Goal: Transaction & Acquisition: Purchase product/service

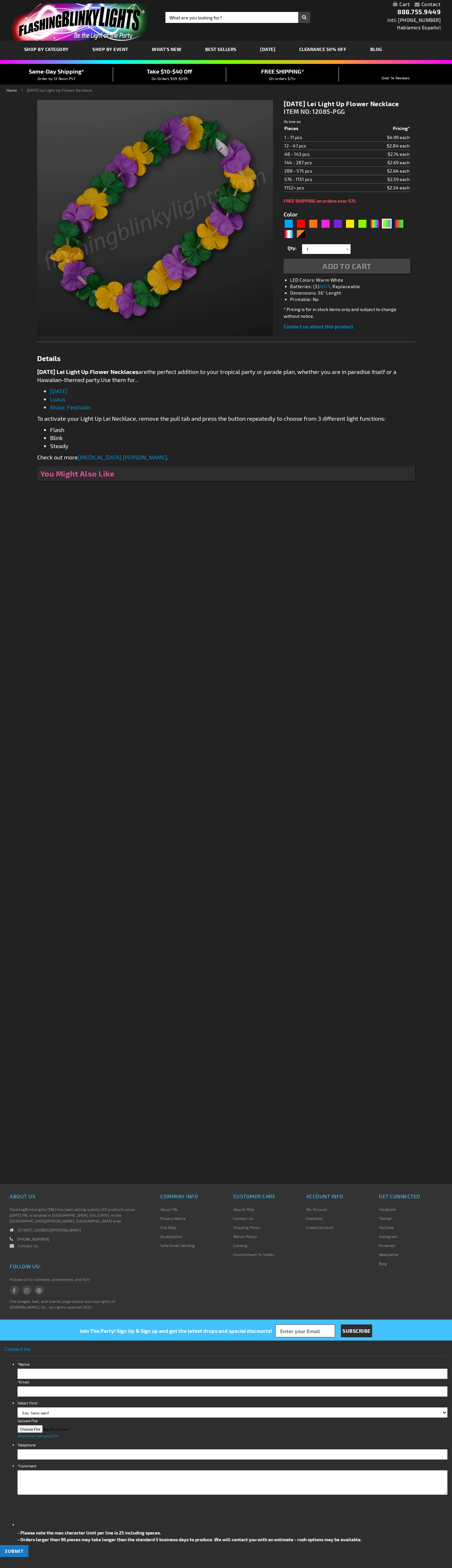
type input "5638"
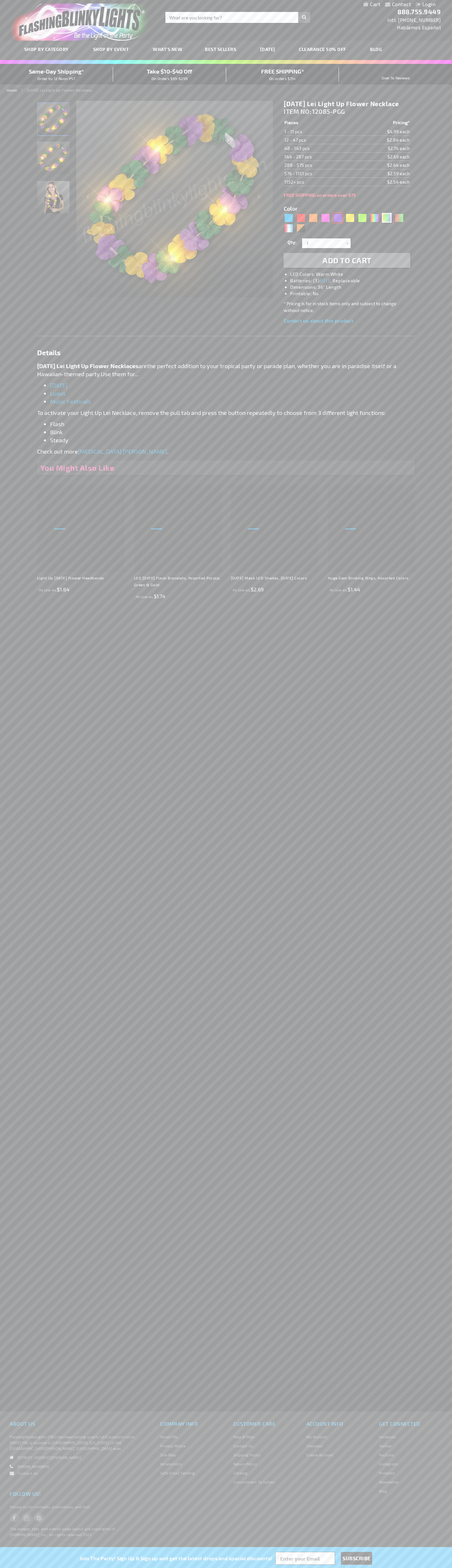
click at [337, 223] on div "Purple" at bounding box center [337, 218] width 10 height 10
type input "5640"
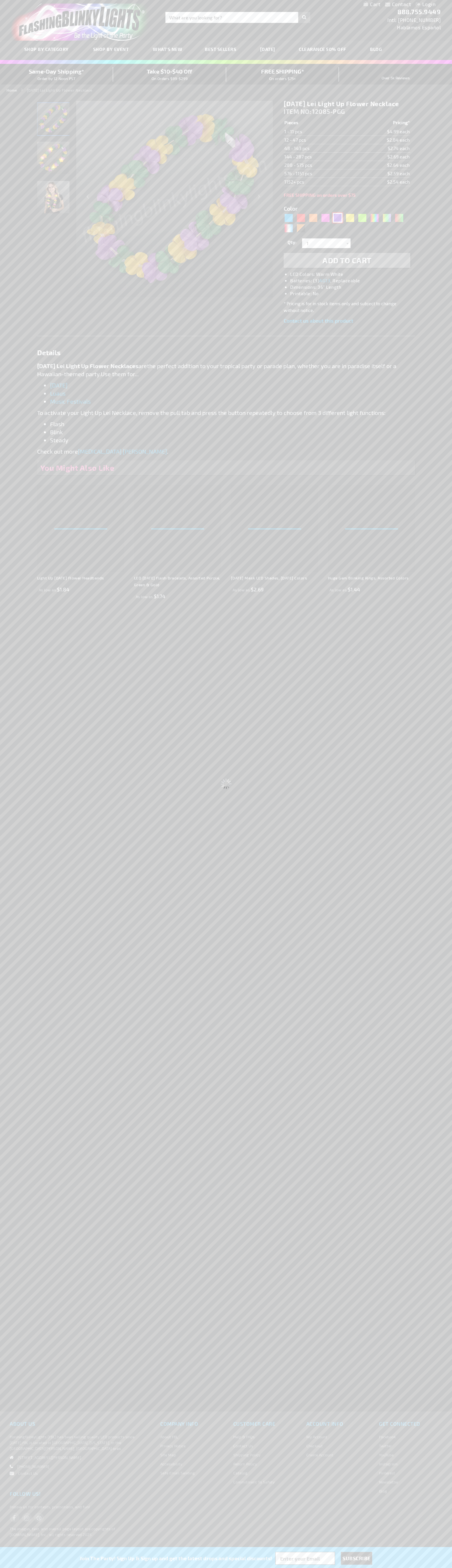
type input "12085-PR"
type input "Customize - Light Up Purple Lei Flower Necklaces - ITEM NO: 12085-PR"
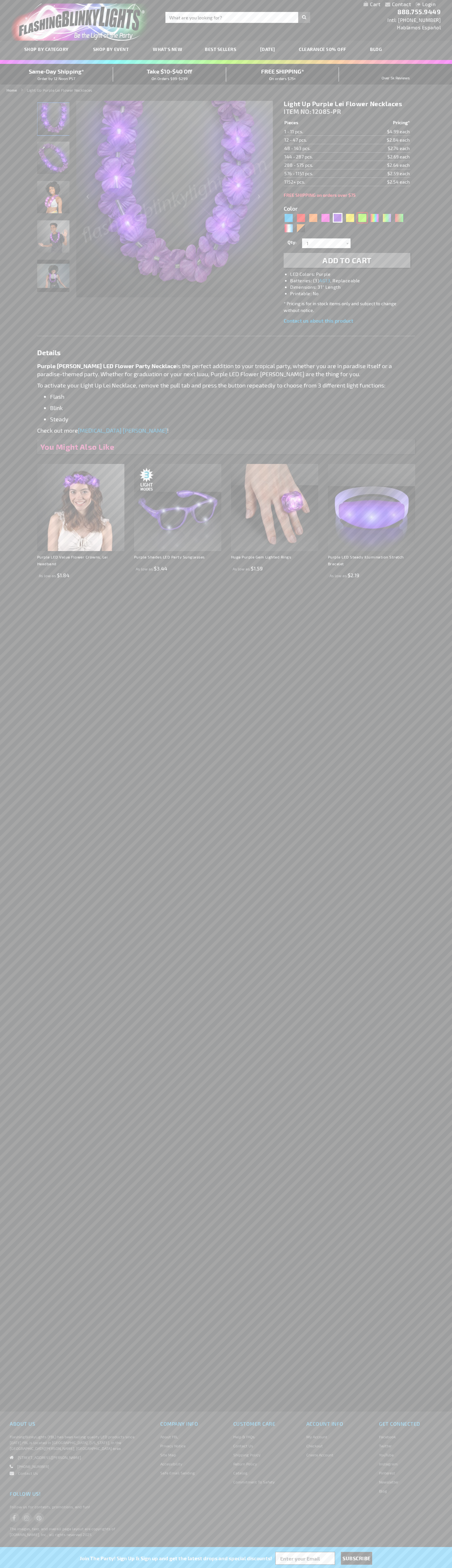
click at [362, 218] on div "Green" at bounding box center [362, 218] width 10 height 10
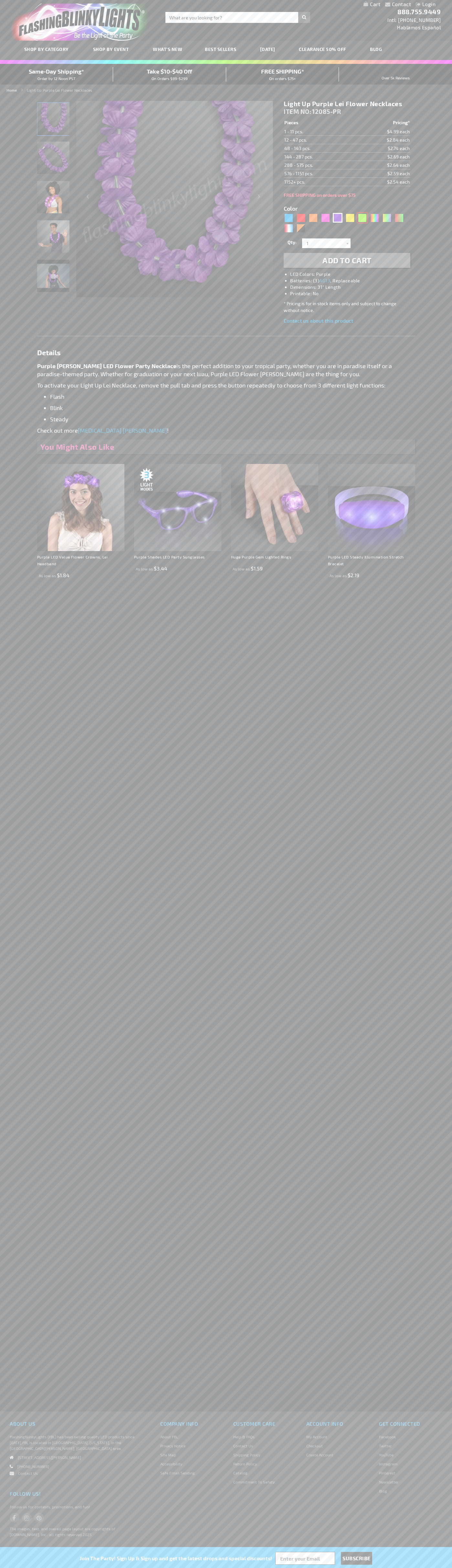
type input "5648"
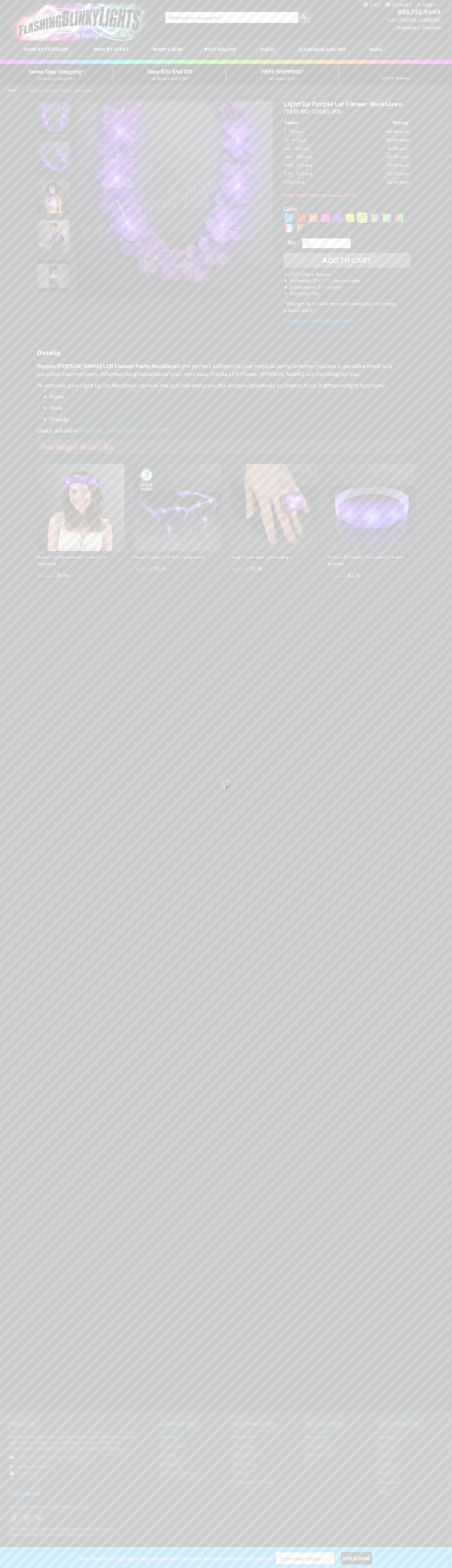
type input "12085-GN"
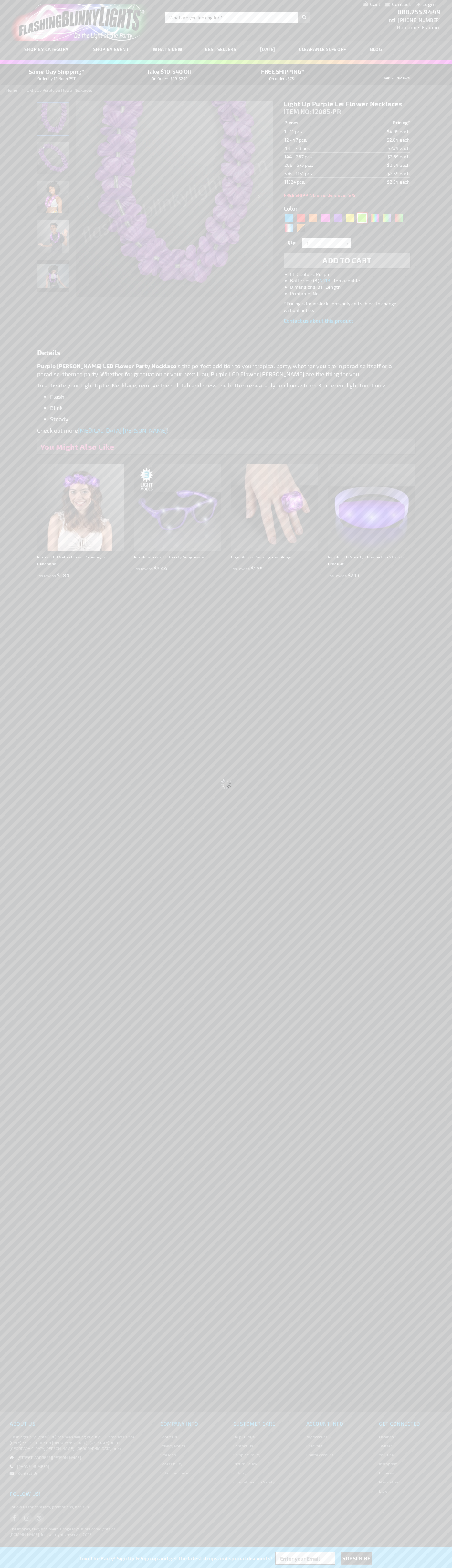
type input "Customize - Light Up Green Lei Flower Necklaces - ITEM NO: 12085-GN"
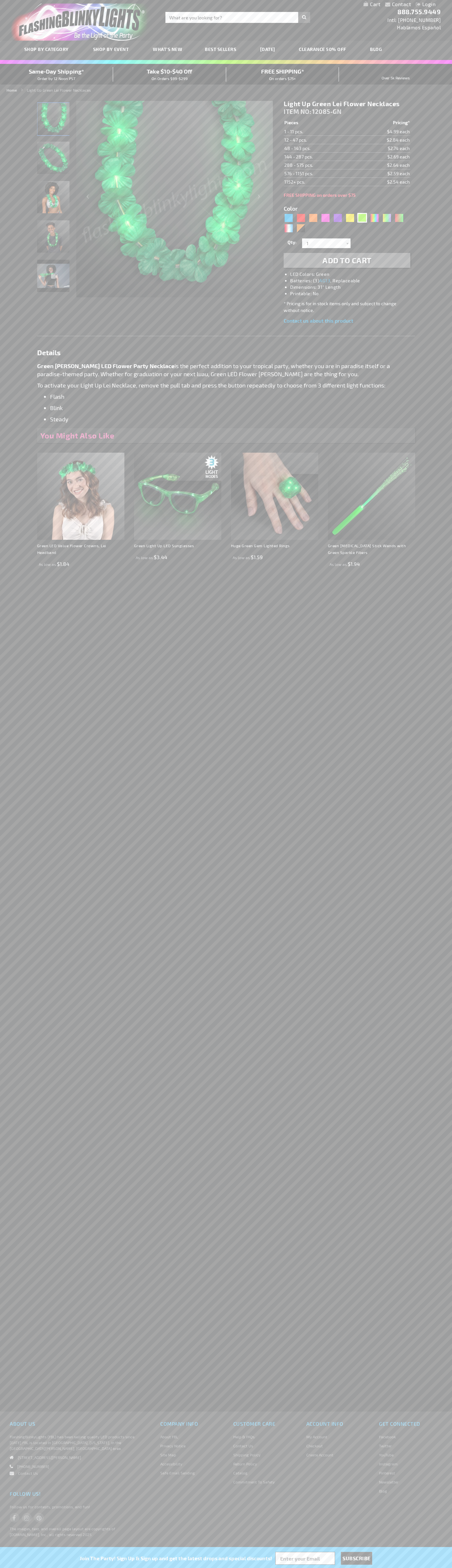
click at [347, 261] on span "Add to Cart" at bounding box center [347, 260] width 49 height 9
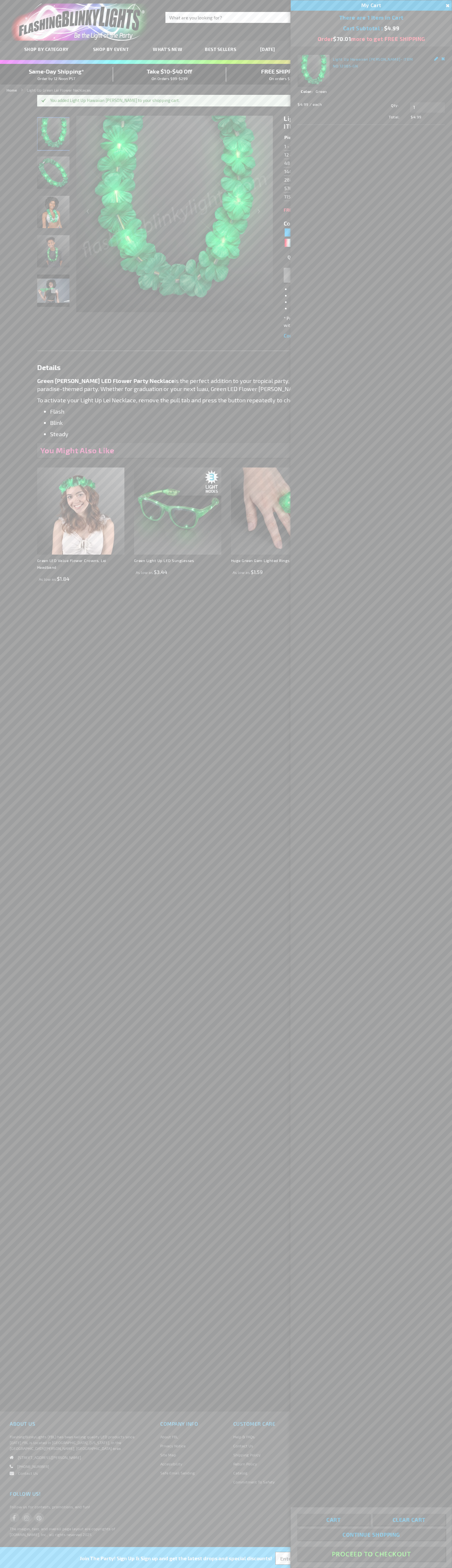
click at [371, 1554] on button "Proceed To Checkout" at bounding box center [371, 1554] width 148 height 15
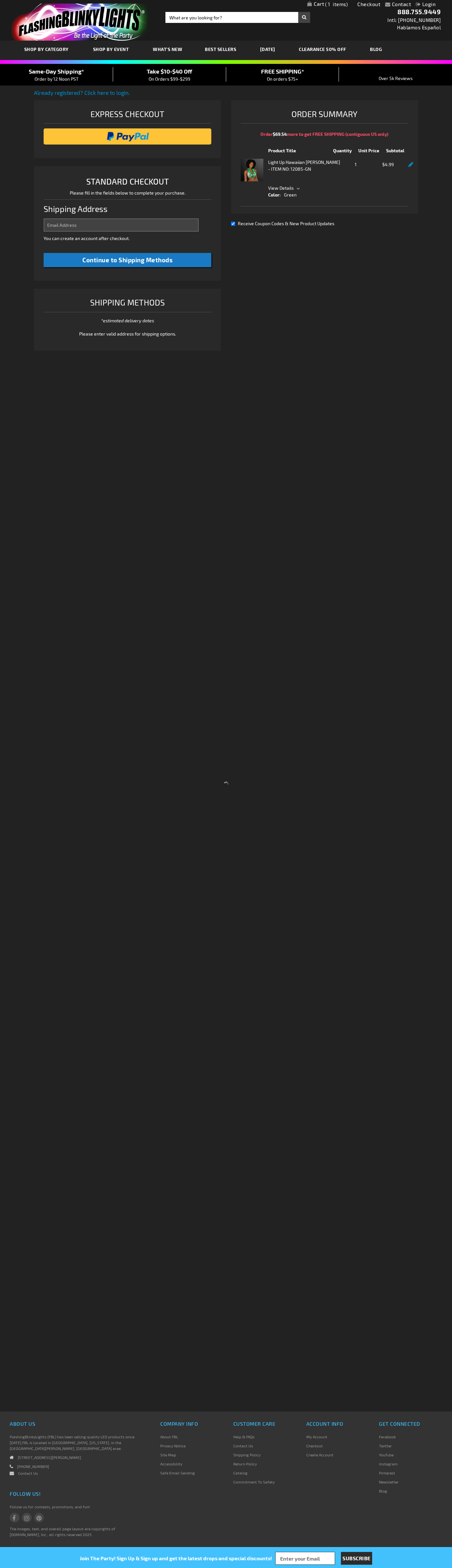
select select "US"
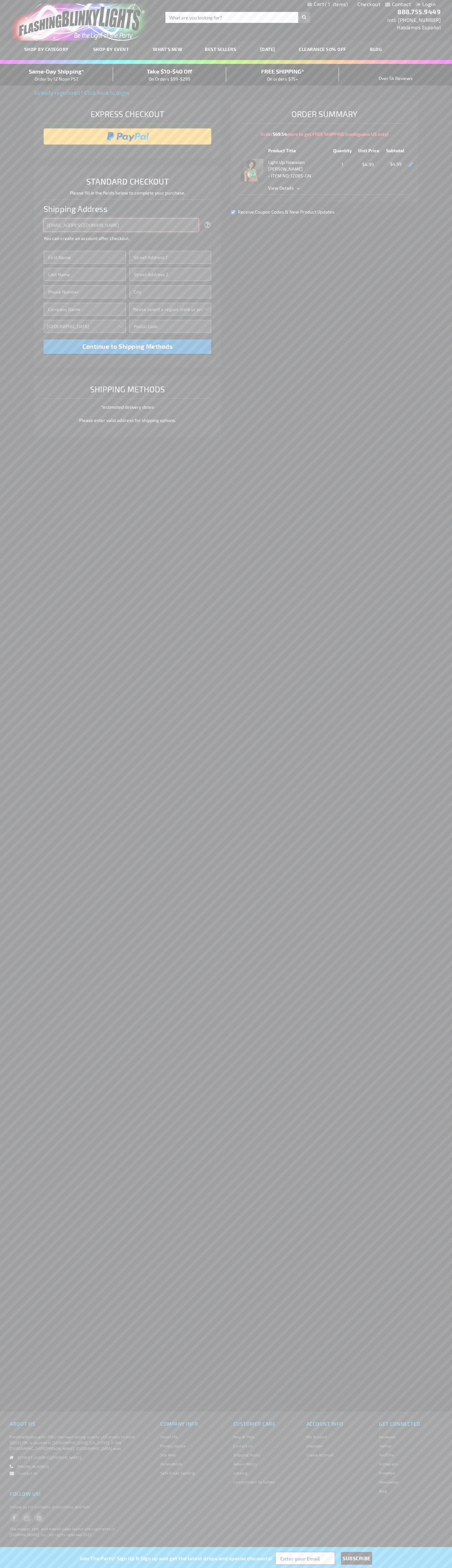
type input "johnsmith005@storebotmail.joonix.net"
type input "John"
type input "4581 Webb Street"
type input "First floor"
type input "pryor"
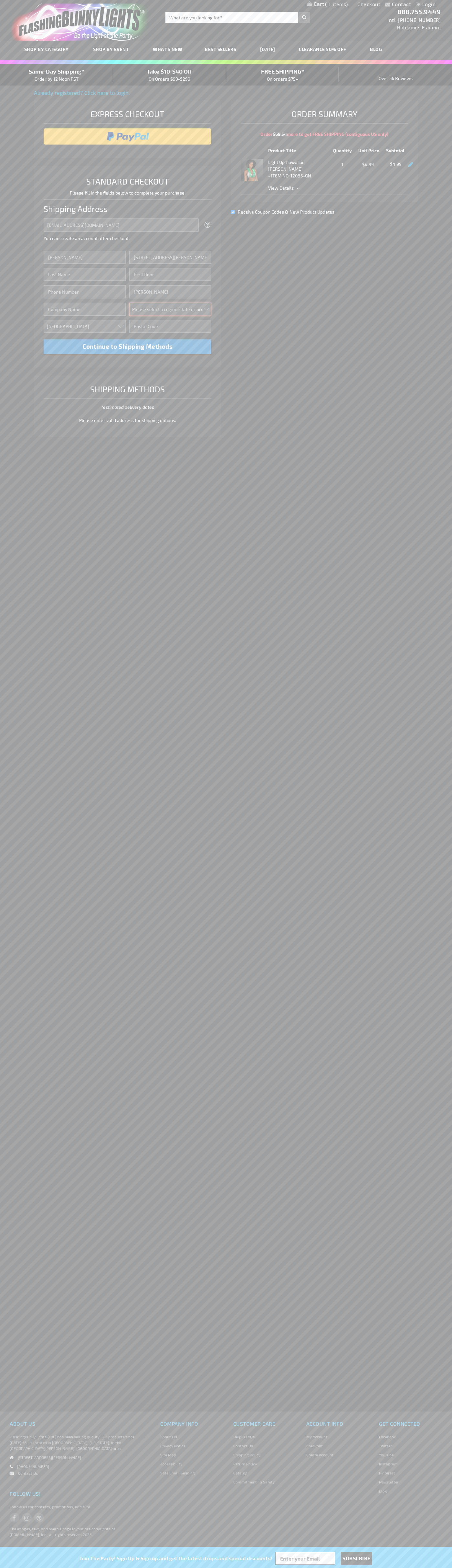
select select "48"
type input "74361"
type input "Smith"
type input "6502530000"
type input "John Smith"
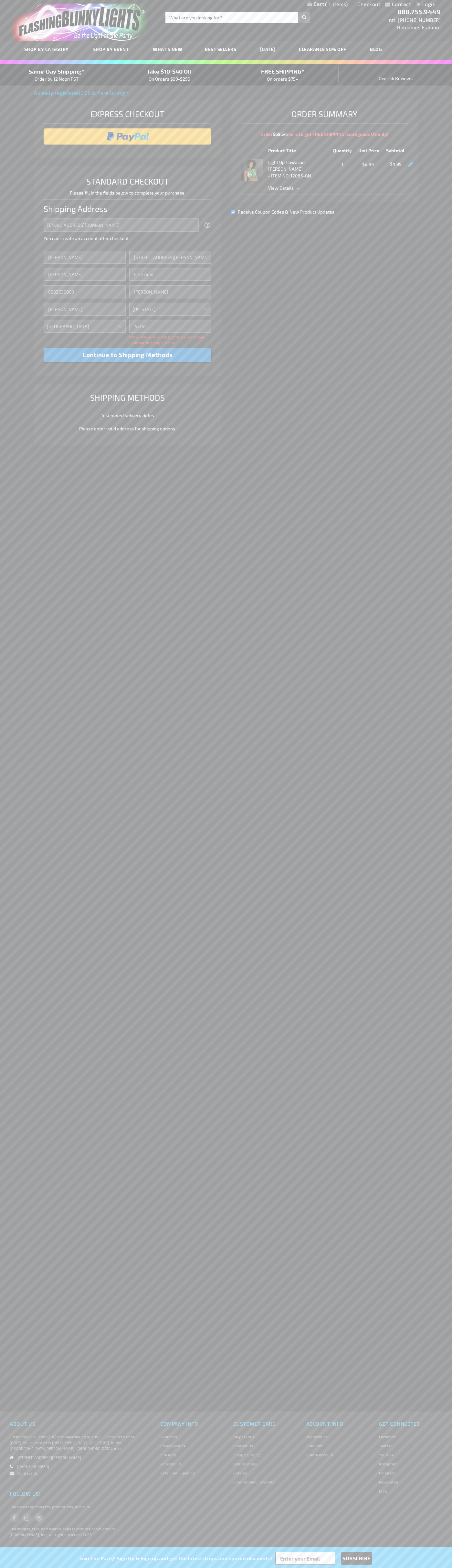
click at [57, 75] on div "Same-Day Shipping* Order by 12 Noon PST" at bounding box center [57, 74] width 113 height 15
click at [127, 136] on input "image" at bounding box center [127, 136] width 161 height 13
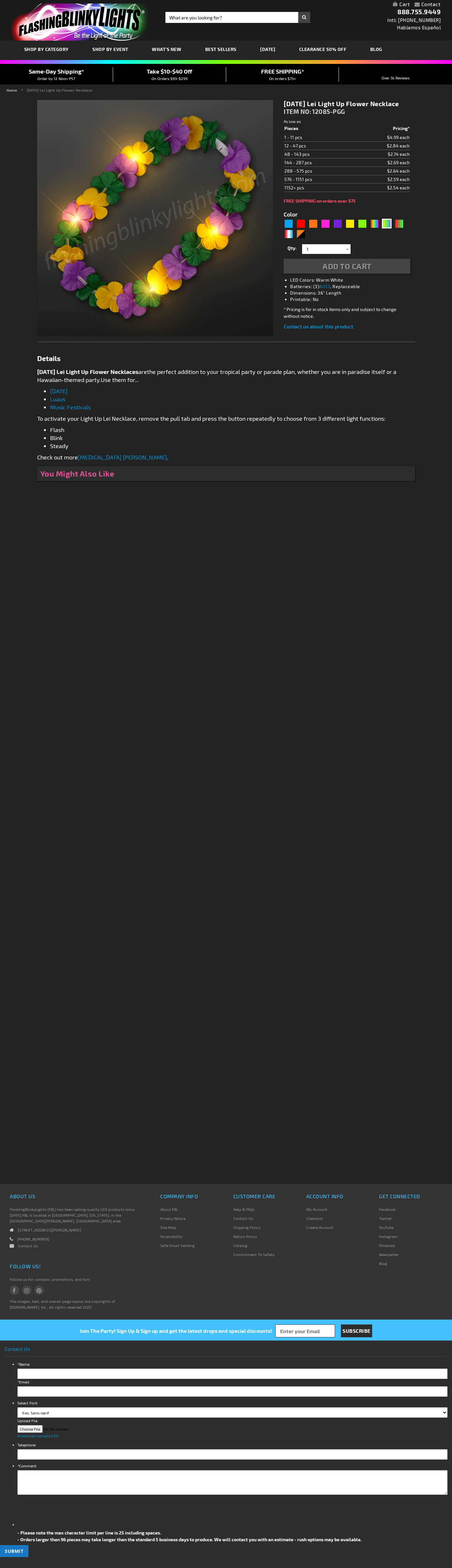
type input "5638"
